Goal: Task Accomplishment & Management: Use online tool/utility

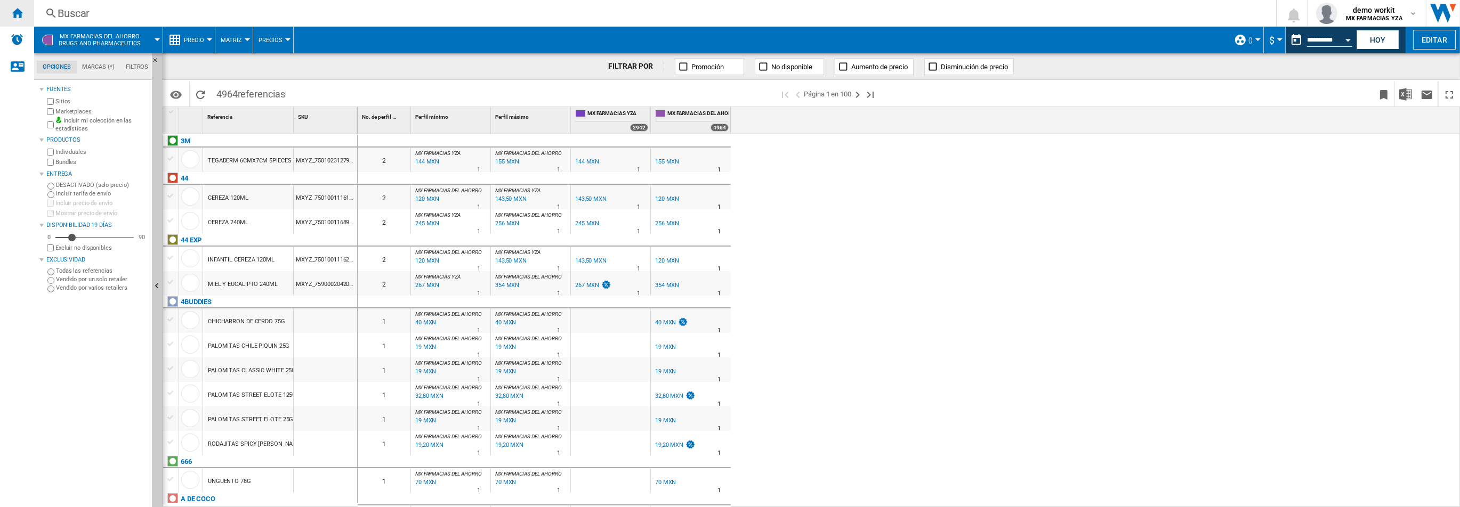
click at [18, 12] on ng-md-icon "Inicio" at bounding box center [17, 12] width 13 height 13
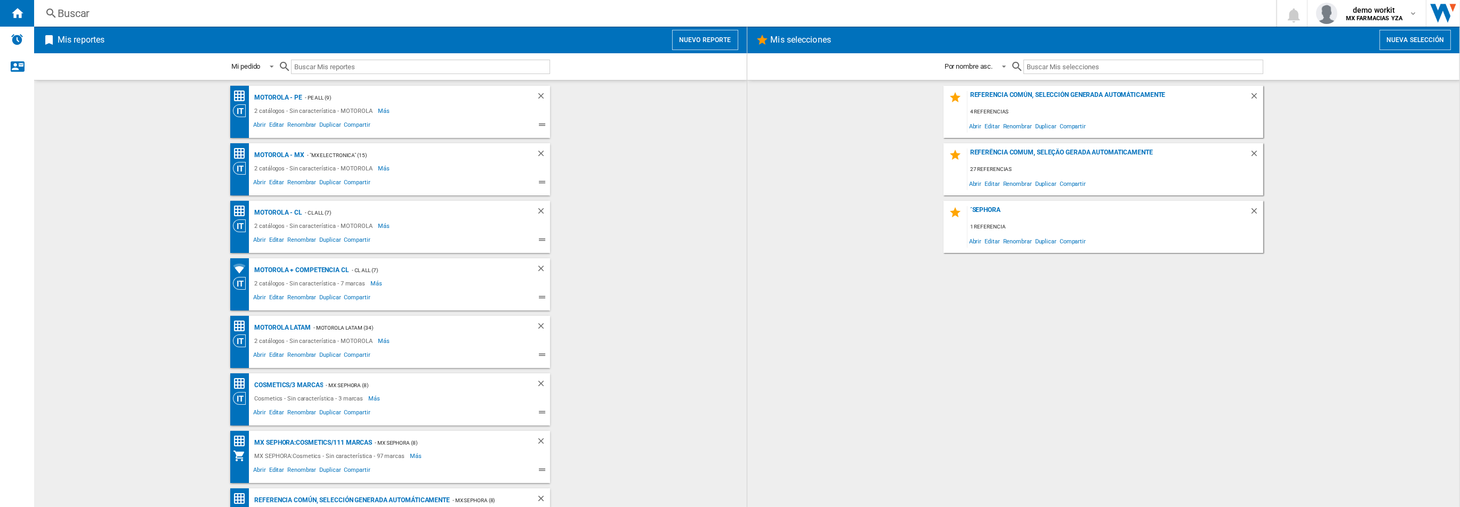
click at [703, 44] on button "Nuevo reporte" at bounding box center [705, 40] width 66 height 20
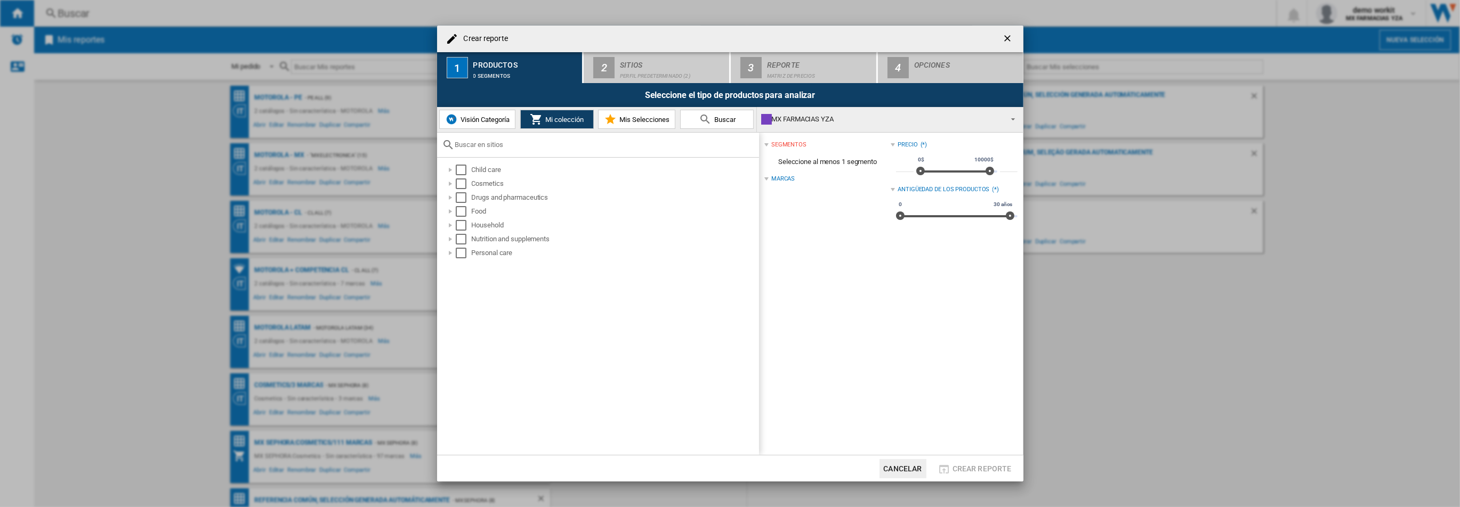
click at [483, 121] on span "Visión Categoría" at bounding box center [484, 120] width 52 height 8
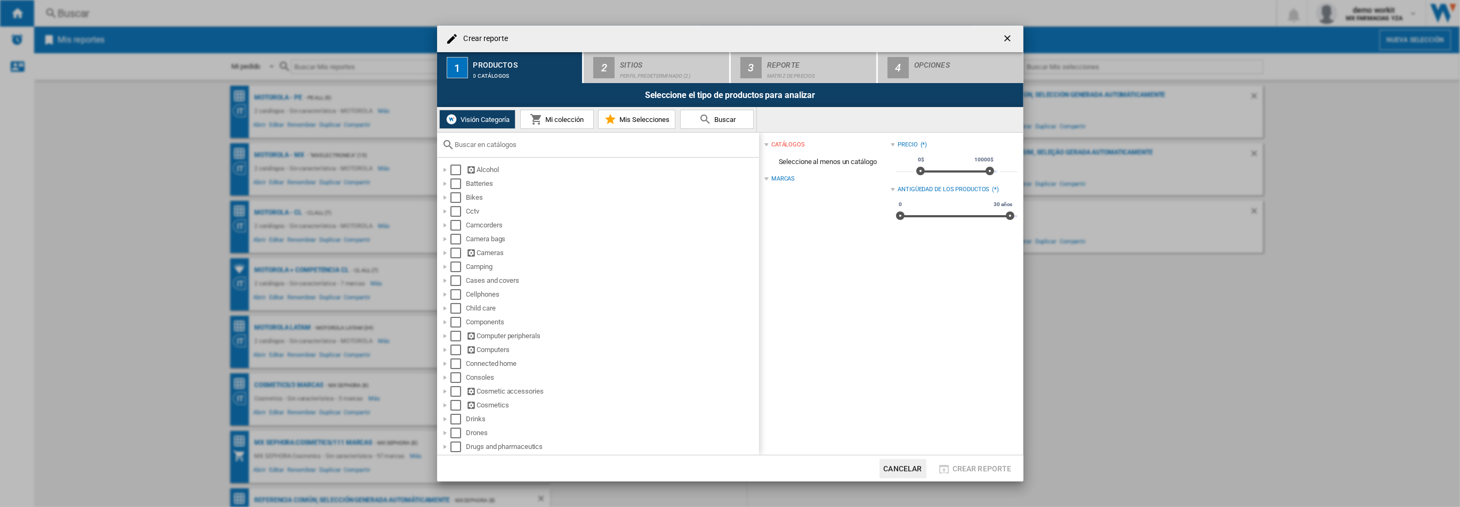
click at [1010, 36] on ng-md-icon "getI18NText('BUTTONS.CLOSE_DIALOG')" at bounding box center [1008, 39] width 13 height 13
